Goal: Transaction & Acquisition: Book appointment/travel/reservation

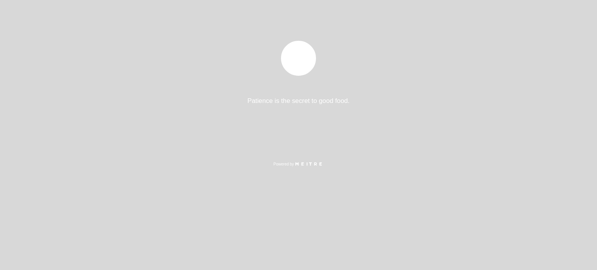
select select "es"
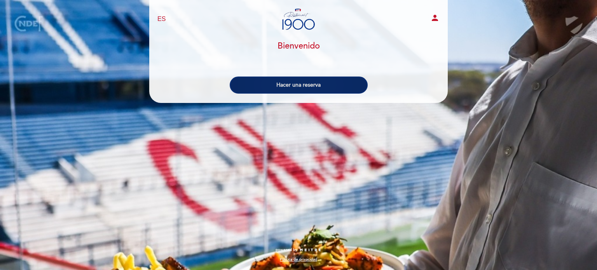
click at [294, 91] on button "Hacer una reserva" at bounding box center [299, 85] width 138 height 17
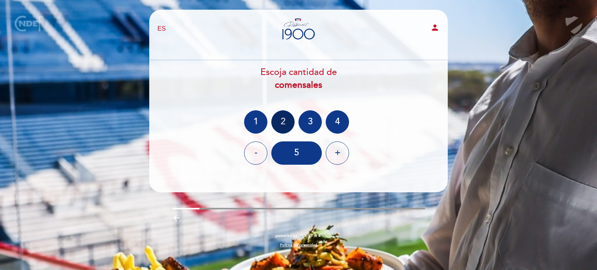
click at [282, 126] on div "2" at bounding box center [282, 121] width 23 height 23
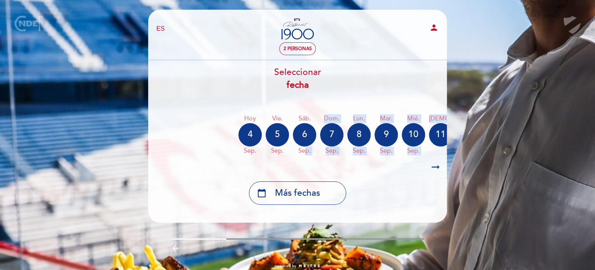
drag, startPoint x: 306, startPoint y: 158, endPoint x: 390, endPoint y: 161, distance: 83.3
click at [388, 161] on div "Seleccionar fecha Hoy 4 sep. vie. 5 sep. sáb. 6 sep. dom. 7 sep. lun. 8 sep. ma…" at bounding box center [297, 135] width 299 height 139
click at [440, 168] on icon "arrow_right_alt" at bounding box center [436, 167] width 12 height 17
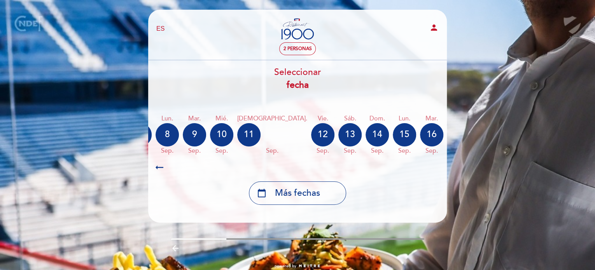
scroll to position [0, 227]
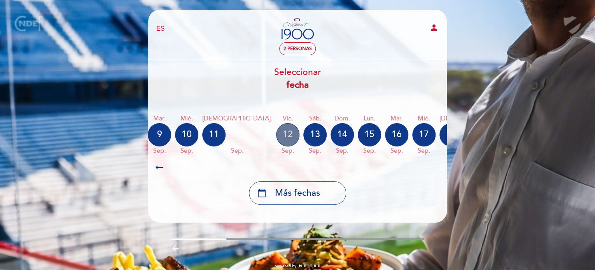
click at [276, 130] on div "12" at bounding box center [287, 134] width 23 height 23
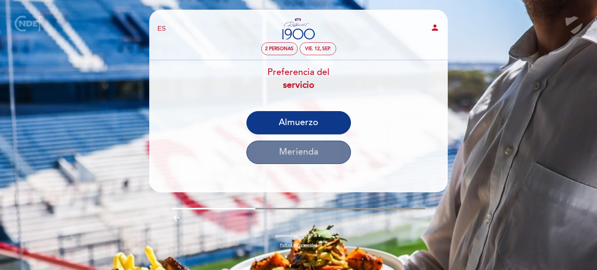
click at [311, 159] on button "Merienda" at bounding box center [299, 152] width 105 height 23
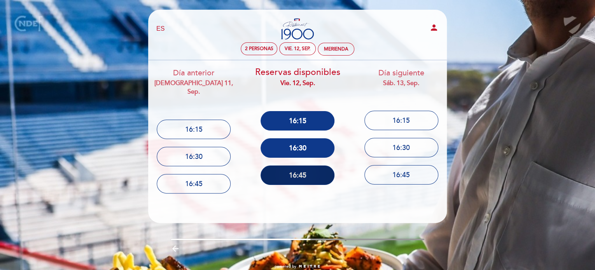
click at [313, 177] on button "16:45" at bounding box center [298, 175] width 74 height 19
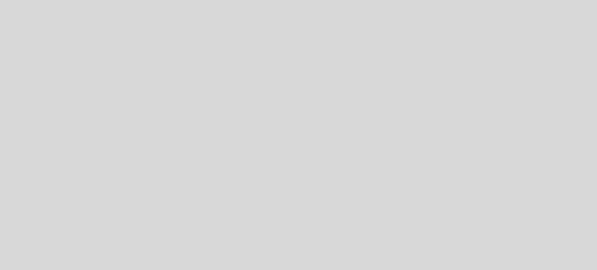
select select "es"
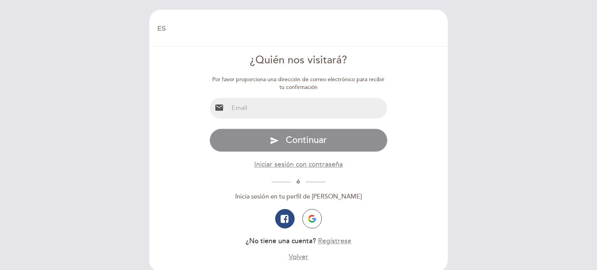
click at [303, 107] on input "email" at bounding box center [308, 108] width 159 height 21
click at [315, 100] on input "email" at bounding box center [308, 108] width 159 height 21
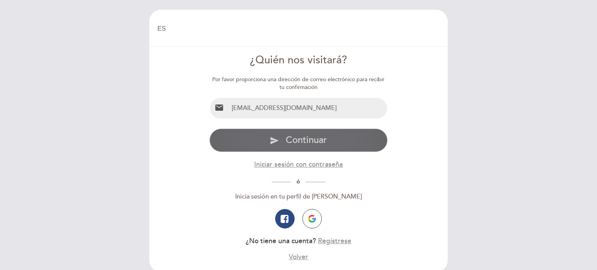
type input "[EMAIL_ADDRESS][DOMAIN_NAME]"
click at [289, 141] on span "Continuar" at bounding box center [306, 140] width 41 height 11
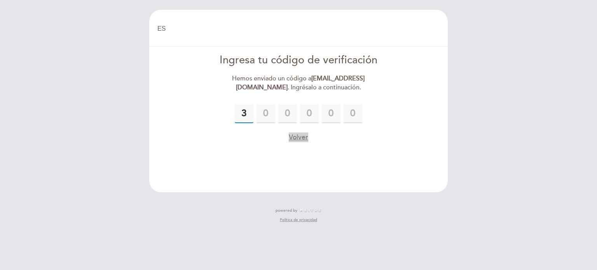
type input "3"
type input "0"
type input "7"
type input "6"
type input "1"
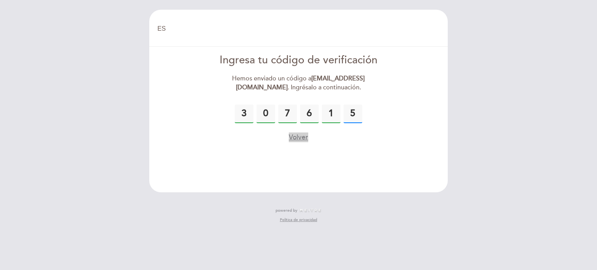
type input "5"
